Goal: Task Accomplishment & Management: Use online tool/utility

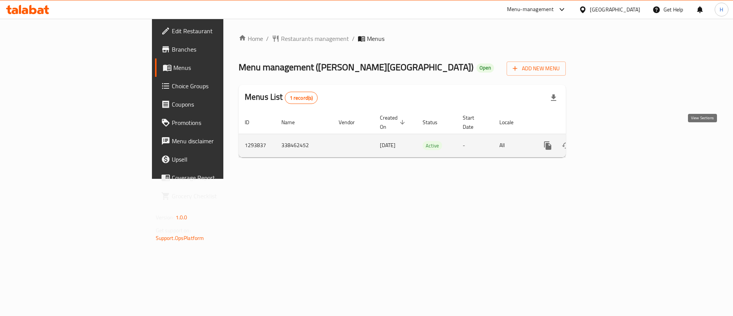
click at [607, 141] on icon "enhanced table" at bounding box center [602, 145] width 9 height 9
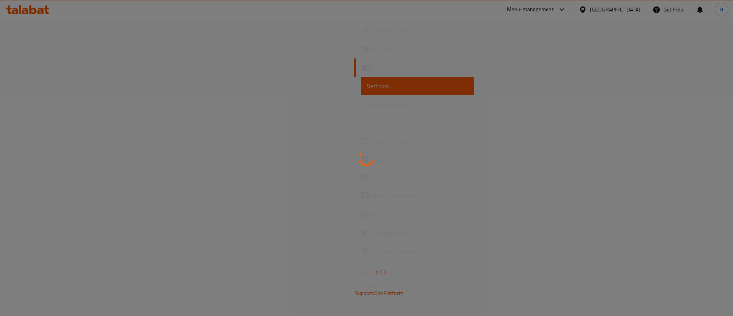
click at [388, 84] on div at bounding box center [366, 158] width 733 height 316
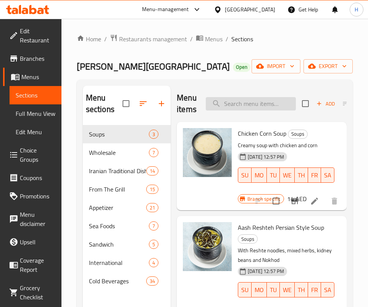
click at [237, 101] on input "search" at bounding box center [251, 103] width 90 height 13
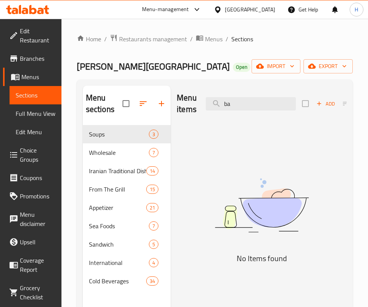
type input "b"
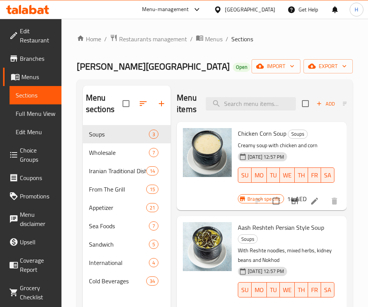
type input "b"
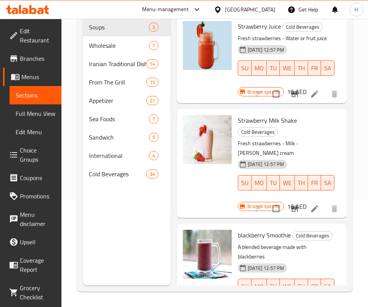
click at [321, 76] on button "SA" at bounding box center [327, 67] width 13 height 15
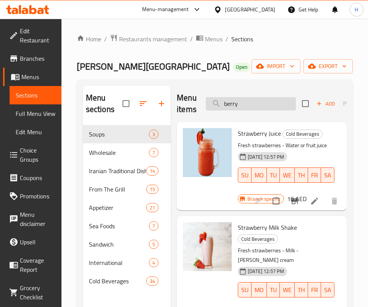
click at [259, 100] on input "berry" at bounding box center [251, 103] width 90 height 13
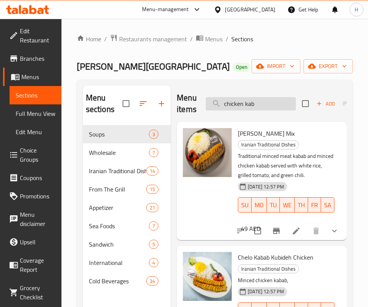
click at [267, 105] on input "chicken kab" at bounding box center [251, 103] width 90 height 13
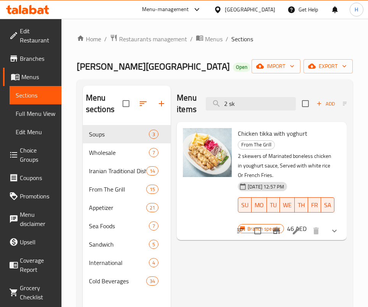
click at [263, 134] on span "Chicken tikka with yoghurt" at bounding box center [272, 132] width 69 height 11
click at [255, 104] on input "2 sk" at bounding box center [251, 103] width 90 height 13
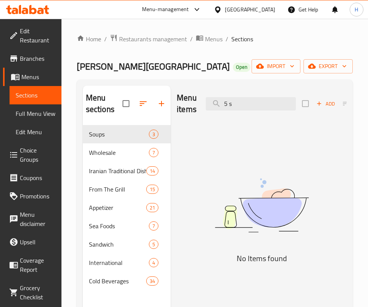
drag, startPoint x: 232, startPoint y: 120, endPoint x: 239, endPoint y: 111, distance: 11.9
click at [232, 120] on div "Menu items 5 s Add Sort Manage items" at bounding box center [262, 104] width 170 height 36
click at [242, 105] on input "5 s" at bounding box center [251, 103] width 90 height 13
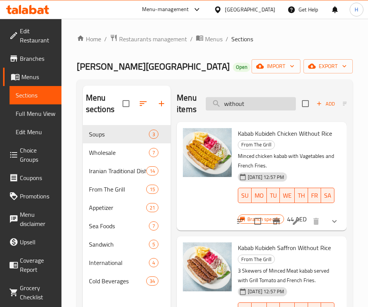
click at [254, 99] on input "without" at bounding box center [251, 103] width 90 height 13
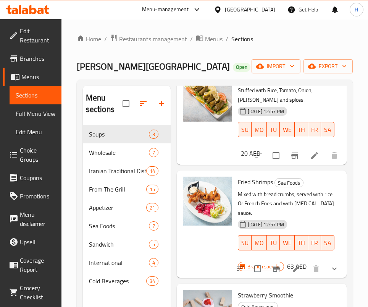
scroll to position [107, 0]
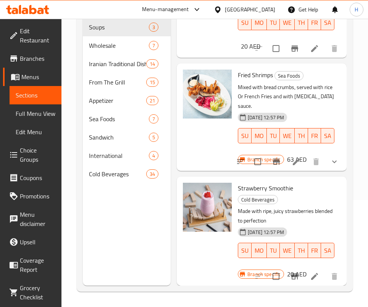
click at [322, 179] on div "Strawberry Smoothie Cold Beverages Made with ripe, juicy strawberries blended t…" at bounding box center [262, 230] width 164 height 102
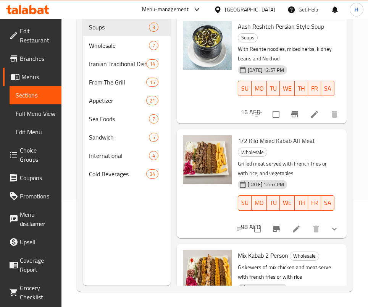
scroll to position [57, 0]
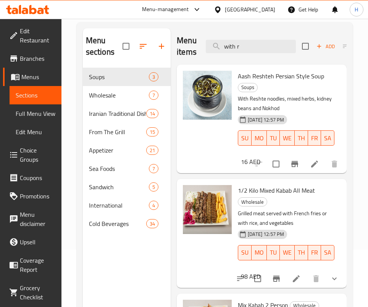
click at [257, 54] on div "Menu items with r Add Sort Manage items" at bounding box center [262, 46] width 170 height 36
click at [258, 45] on input "with r" at bounding box center [251, 46] width 90 height 13
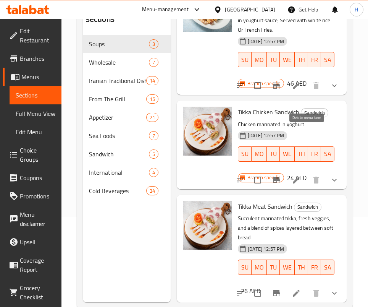
scroll to position [107, 0]
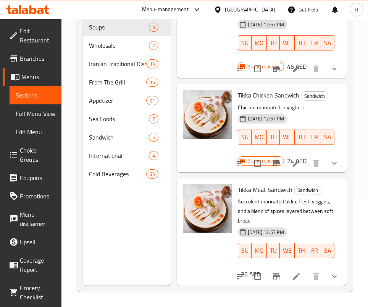
click at [265, 181] on div "Tikka Meat Sandwich Sandwich Succulent marinated tikka, fresh veggies, and a bl…" at bounding box center [262, 231] width 164 height 101
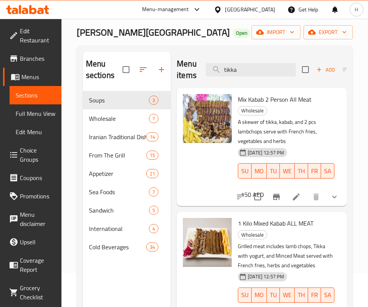
scroll to position [0, 0]
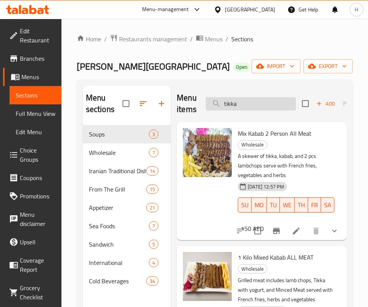
click at [243, 103] on input "tikka" at bounding box center [251, 103] width 90 height 13
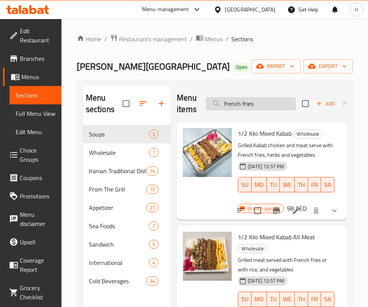
click at [259, 102] on input "french fries" at bounding box center [251, 103] width 90 height 13
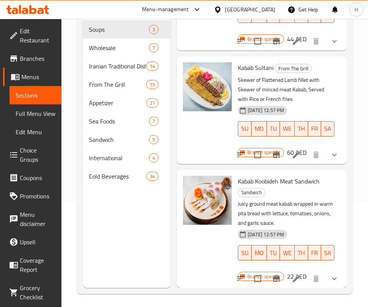
scroll to position [107, 0]
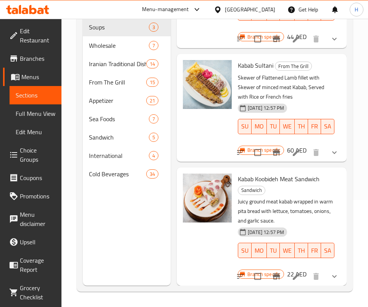
click at [263, 176] on div "Kabab Koobideh Meat Sandwich Sandwich Juicy ground meat kabab wrapped in warm p…" at bounding box center [262, 226] width 164 height 112
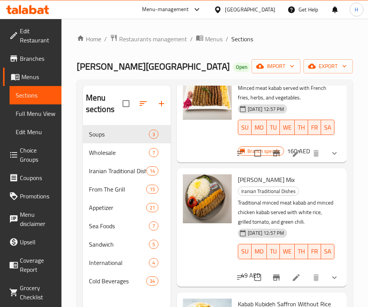
scroll to position [0, 0]
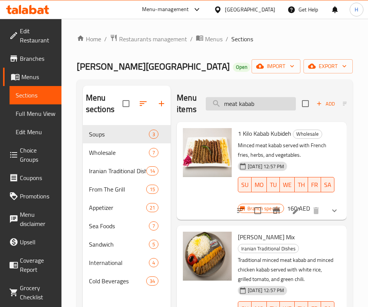
click at [270, 108] on input "meat kabab" at bounding box center [251, 103] width 90 height 13
click at [270, 102] on input "meat kabab" at bounding box center [251, 103] width 90 height 13
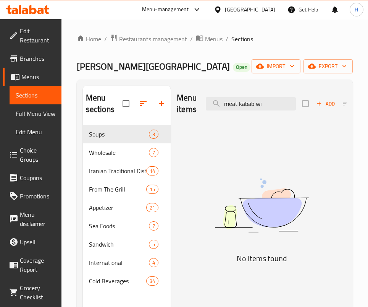
click at [332, 195] on img at bounding box center [262, 205] width 170 height 90
click at [252, 99] on input "meat kabab wi" at bounding box center [251, 103] width 90 height 13
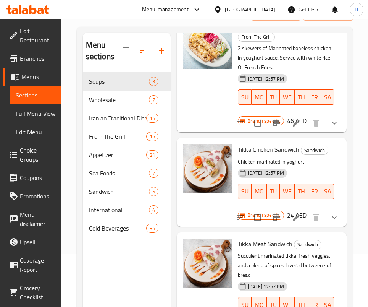
scroll to position [107, 0]
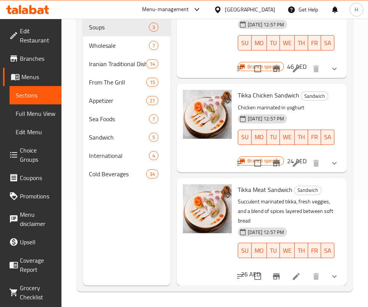
click at [247, 189] on div "Tikka Meat Sandwich Sandwich Succulent marinated tikka, fresh veggies, and a bl…" at bounding box center [262, 231] width 164 height 101
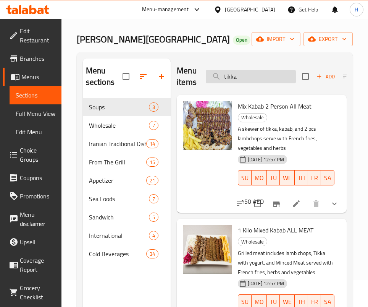
scroll to position [0, 0]
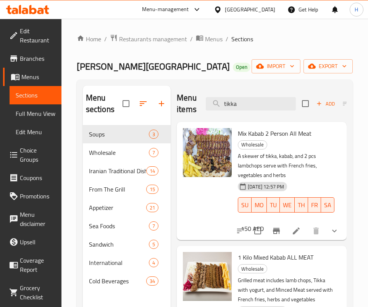
drag, startPoint x: 294, startPoint y: 138, endPoint x: 287, endPoint y: 128, distance: 12.1
click at [292, 139] on div "Mix Kabab 2 Person All Meat Wholesale A skewer of tikka, kabab, and 2 pcs lambc…" at bounding box center [262, 181] width 164 height 112
click at [273, 99] on input "tikka" at bounding box center [251, 103] width 90 height 13
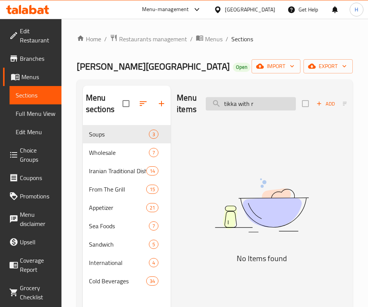
click at [260, 104] on input "tikka with r" at bounding box center [251, 103] width 90 height 13
drag, startPoint x: 270, startPoint y: 158, endPoint x: 261, endPoint y: 133, distance: 26.3
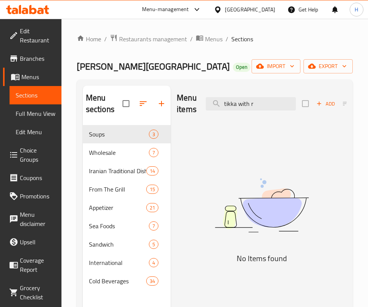
click at [271, 157] on div "Menu items tikka with r Add Sort Manage items No Items found" at bounding box center [259, 239] width 176 height 307
click at [259, 107] on input "tikka with r" at bounding box center [251, 103] width 90 height 13
drag, startPoint x: 246, startPoint y: 142, endPoint x: 249, endPoint y: 119, distance: 22.6
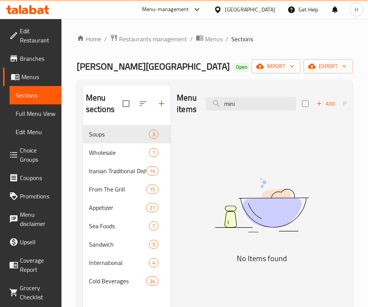
click at [247, 142] on div "Menu items mini Add Sort Manage items No Items found" at bounding box center [259, 239] width 176 height 307
click at [245, 105] on input "mini" at bounding box center [251, 103] width 90 height 13
click at [243, 103] on input "mini" at bounding box center [251, 103] width 90 height 13
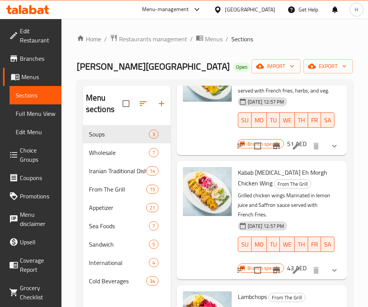
scroll to position [107, 0]
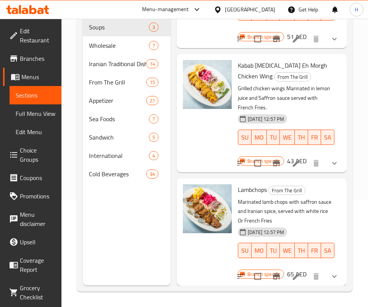
click at [305, 181] on div "Lambchops From The Grill Marinated lamb chops with saffron sauce and Iranian sp…" at bounding box center [262, 231] width 164 height 101
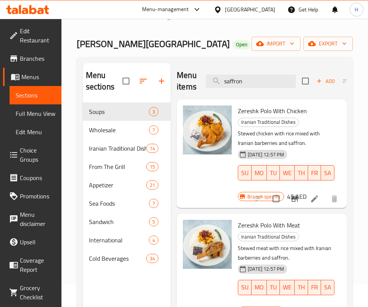
scroll to position [0, 0]
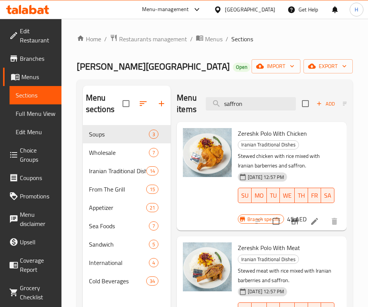
click at [246, 94] on div "Menu items saffron Add Sort Manage items" at bounding box center [262, 104] width 170 height 36
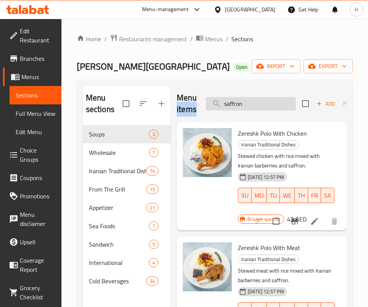
click at [246, 102] on input "saffron" at bounding box center [251, 103] width 90 height 13
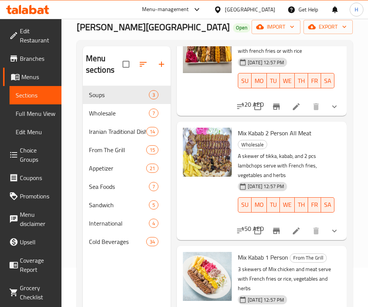
scroll to position [57, 0]
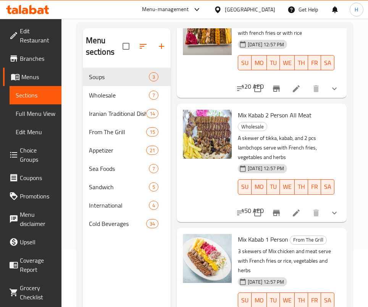
click at [181, 231] on div at bounding box center [207, 281] width 55 height 101
click at [220, 234] on img at bounding box center [207, 258] width 49 height 49
click at [287, 231] on div "Mix Kabab 1 Person From The Grill 3 skewers of Mix chicken and meat serve with …" at bounding box center [262, 281] width 164 height 101
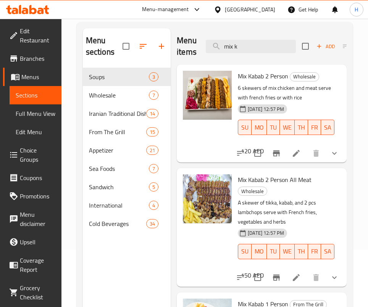
scroll to position [0, 0]
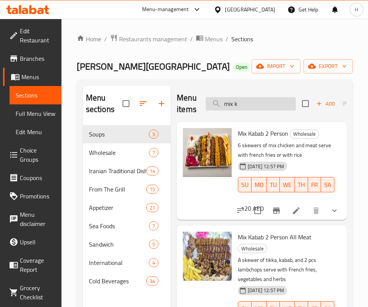
click at [254, 106] on input "mix k" at bounding box center [251, 103] width 90 height 13
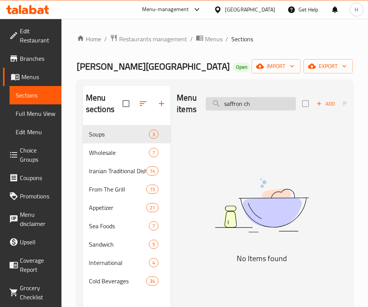
click at [254, 106] on input "saffron ch" at bounding box center [251, 103] width 90 height 13
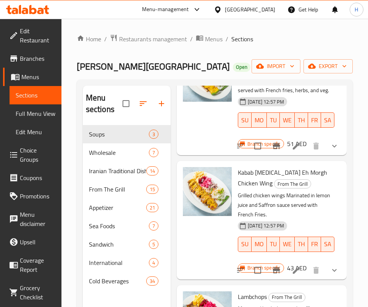
scroll to position [107, 0]
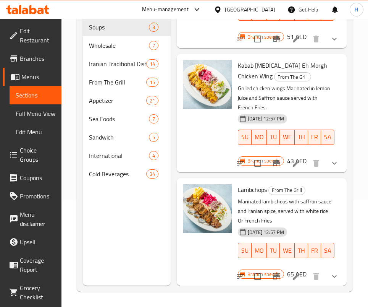
click at [257, 181] on div "Lambchops From The Grill Marinated lamb chops with saffron sauce and Iranian sp…" at bounding box center [262, 231] width 164 height 101
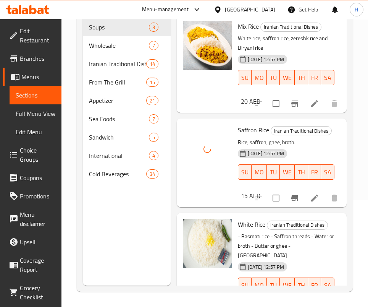
scroll to position [0, 0]
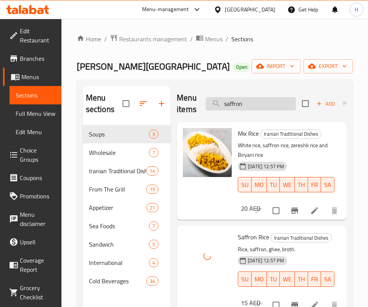
click at [250, 97] on input "saffron" at bounding box center [251, 103] width 90 height 13
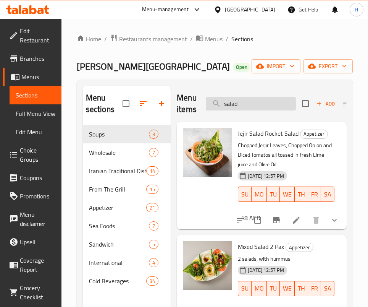
click at [244, 102] on input "salad" at bounding box center [251, 103] width 90 height 13
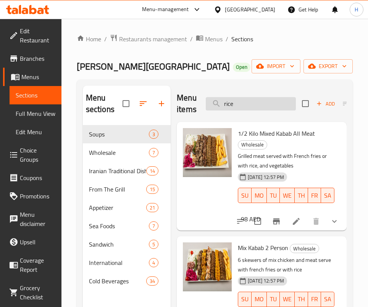
click at [242, 101] on input "rice" at bounding box center [251, 103] width 90 height 13
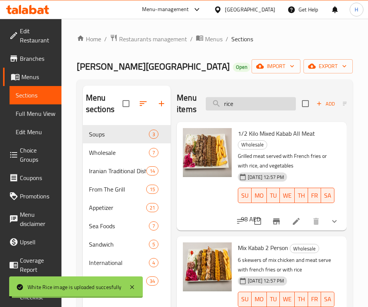
click at [242, 101] on input "rice" at bounding box center [251, 103] width 90 height 13
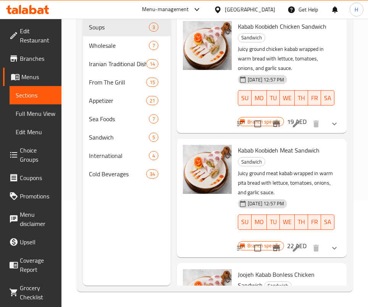
click at [229, 68] on img at bounding box center [207, 45] width 49 height 49
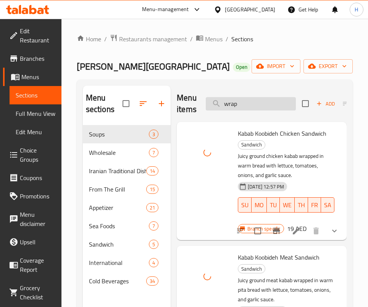
click at [252, 107] on input "wrap" at bounding box center [251, 103] width 90 height 13
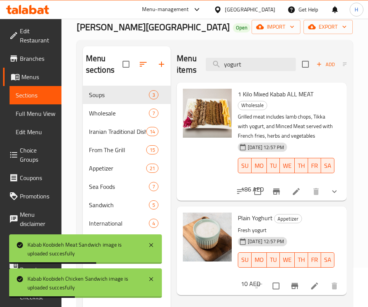
scroll to position [57, 0]
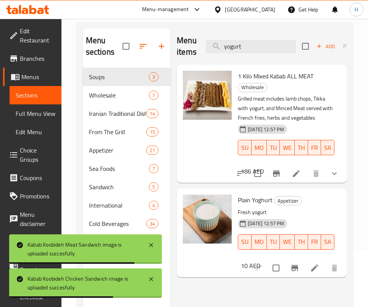
type input "yogurt"
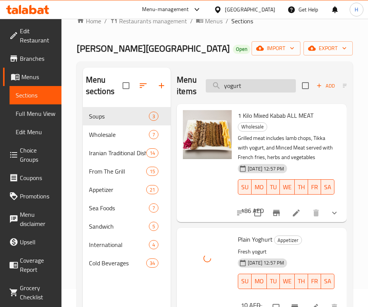
scroll to position [0, 0]
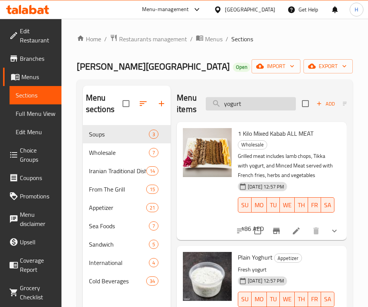
click at [250, 101] on input "yogurt" at bounding box center [251, 103] width 90 height 13
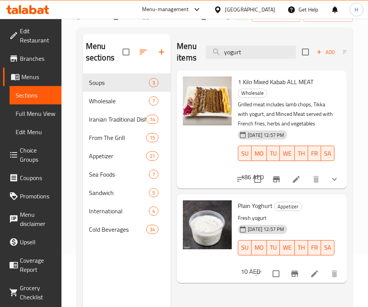
scroll to position [107, 0]
